Goal: Task Accomplishment & Management: Manage account settings

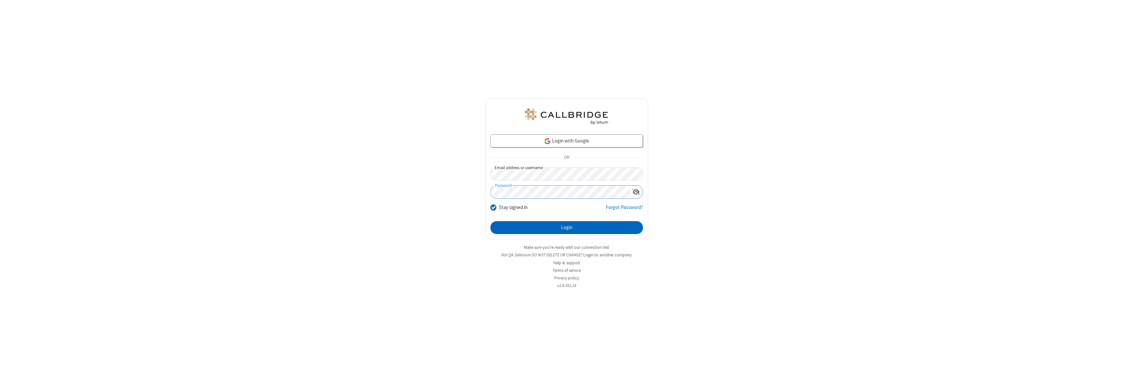
click at [566, 228] on button "Login" at bounding box center [566, 227] width 152 height 13
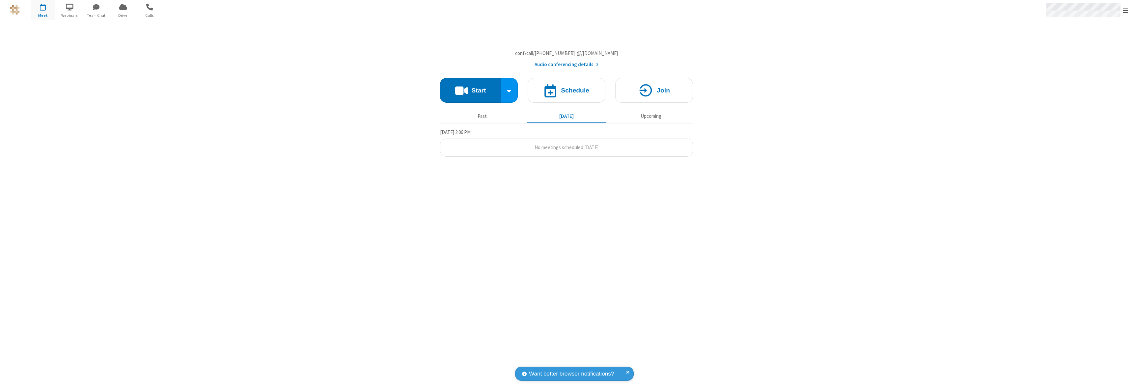
click at [1125, 10] on span "Open menu" at bounding box center [1124, 10] width 5 height 7
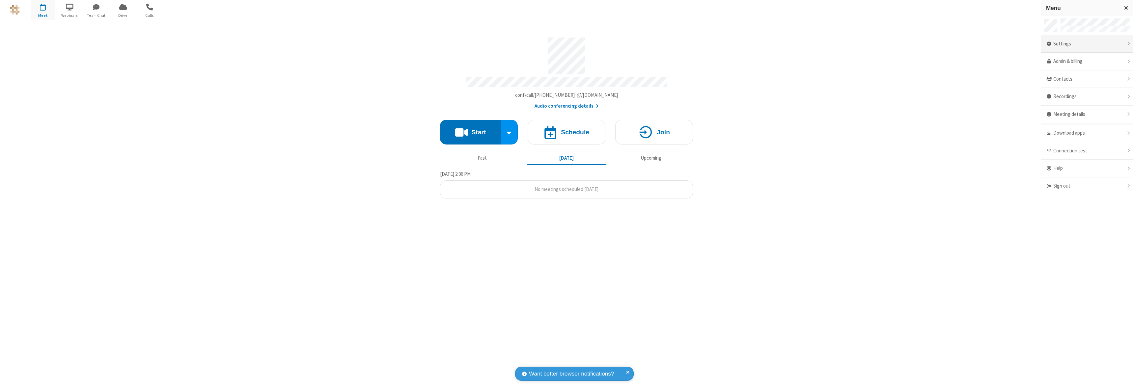
click at [1086, 44] on div "Settings" at bounding box center [1087, 44] width 92 height 18
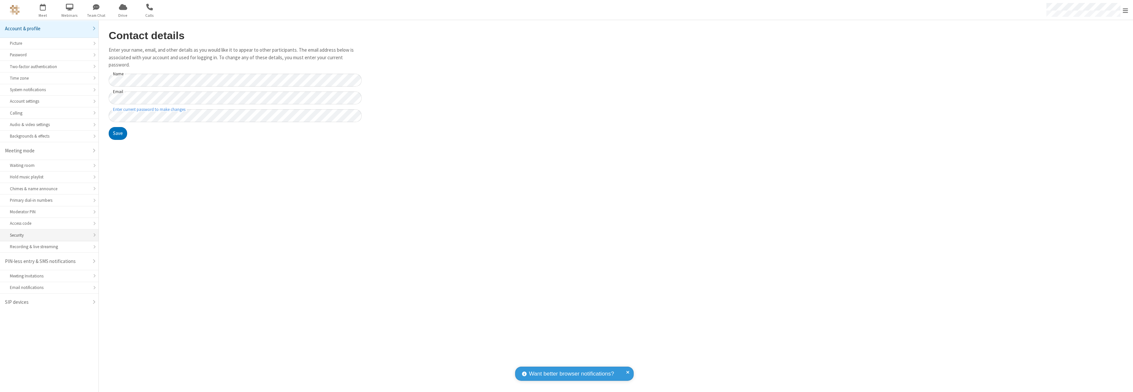
click at [49, 235] on div "Security" at bounding box center [49, 235] width 79 height 6
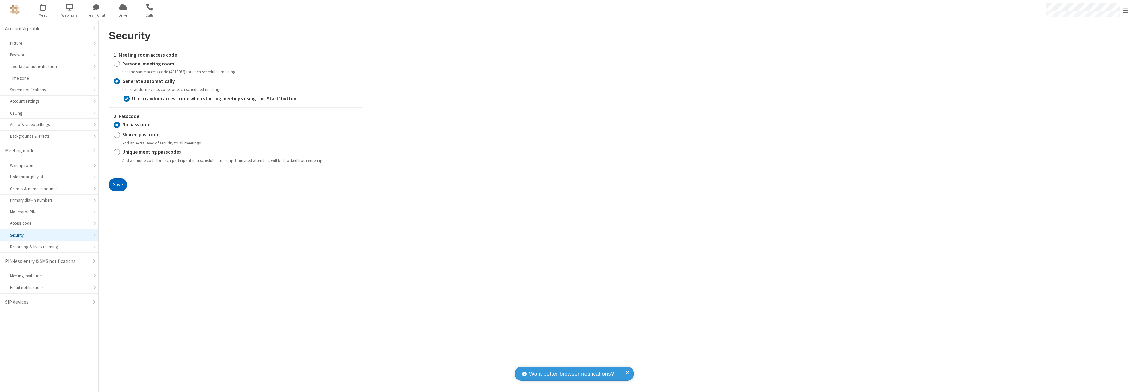
click at [118, 185] on button "Save" at bounding box center [118, 184] width 18 height 13
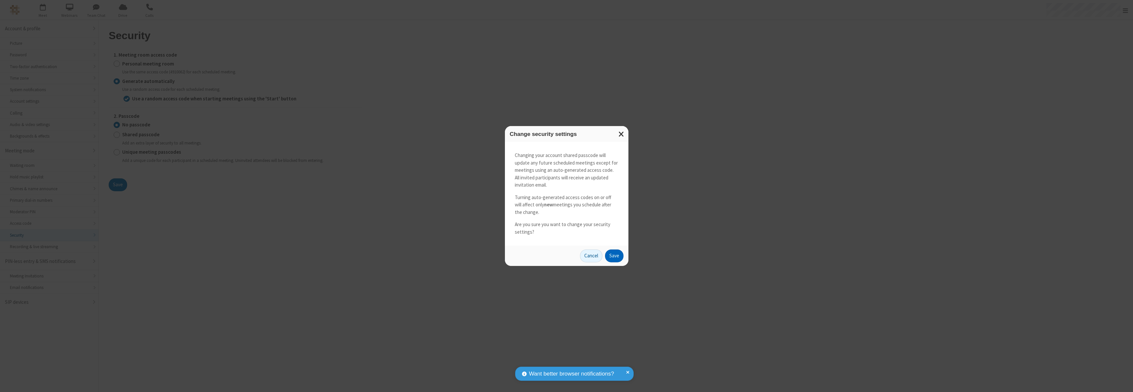
click at [614, 256] on button "Save" at bounding box center [614, 256] width 18 height 13
